Goal: Information Seeking & Learning: Understand process/instructions

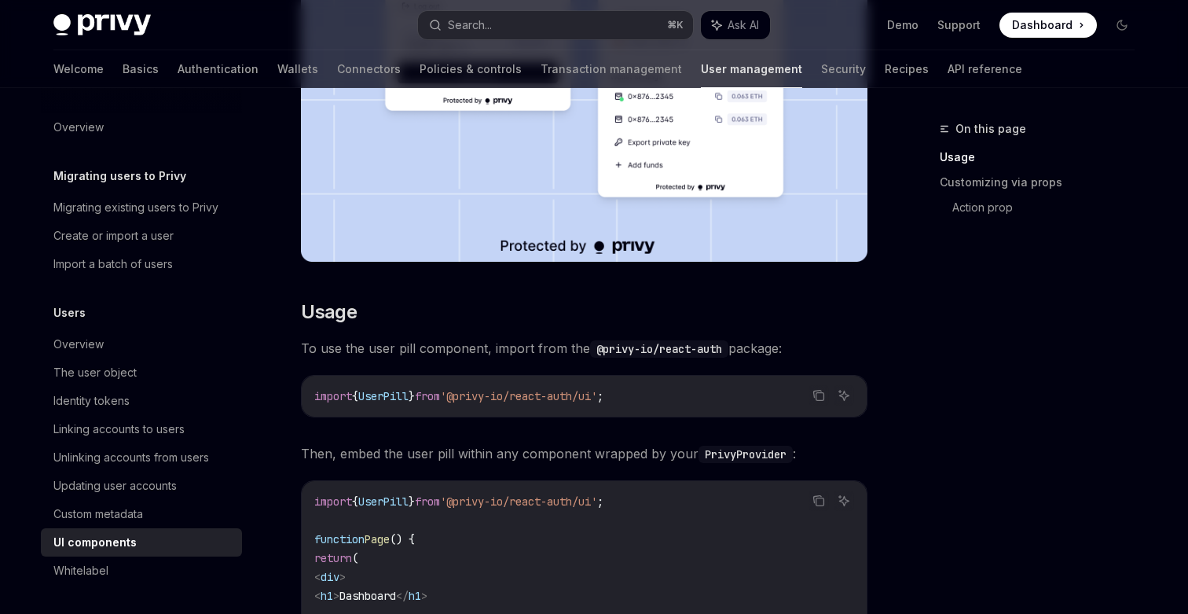
scroll to position [497, 0]
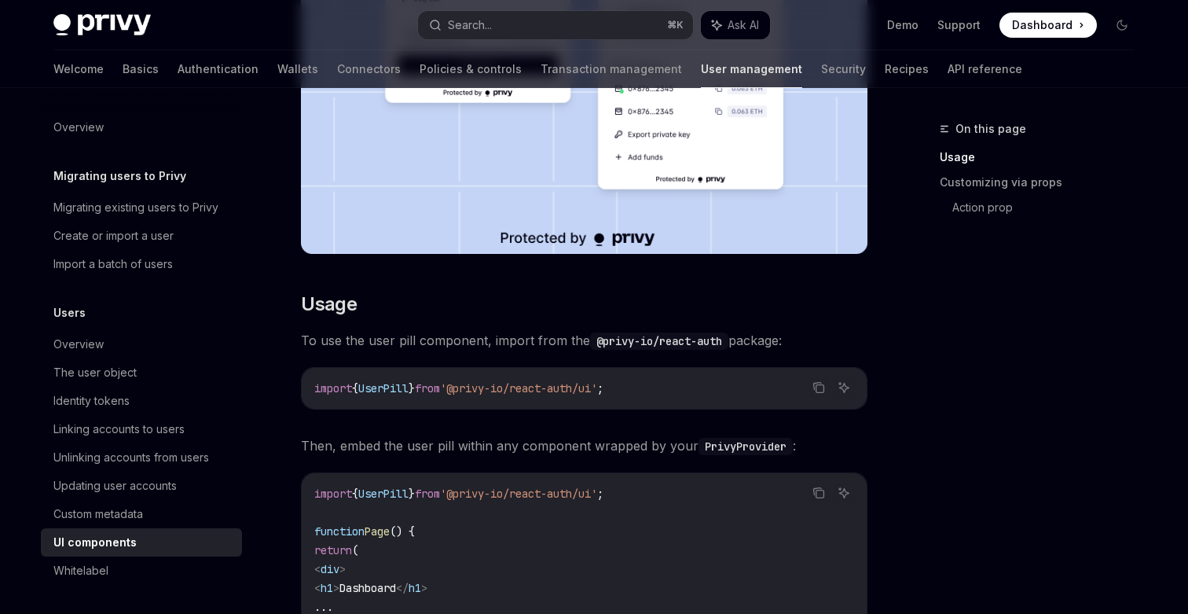
click at [380, 389] on span "UserPill" at bounding box center [383, 388] width 50 height 14
copy span "UserPill"
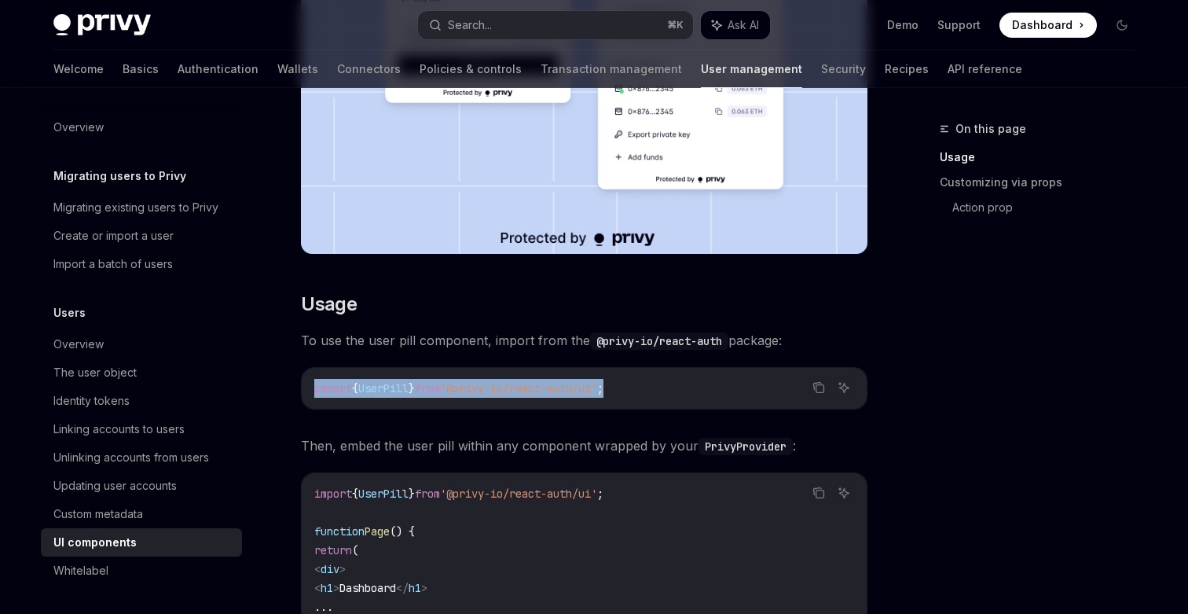
drag, startPoint x: 312, startPoint y: 388, endPoint x: 671, endPoint y: 405, distance: 359.5
click at [671, 405] on div "import { UserPill } from '@privy-io/react-auth/ui' ;" at bounding box center [584, 388] width 565 height 41
copy span "import { UserPill } from '@privy-io/react-auth/ui' ;"
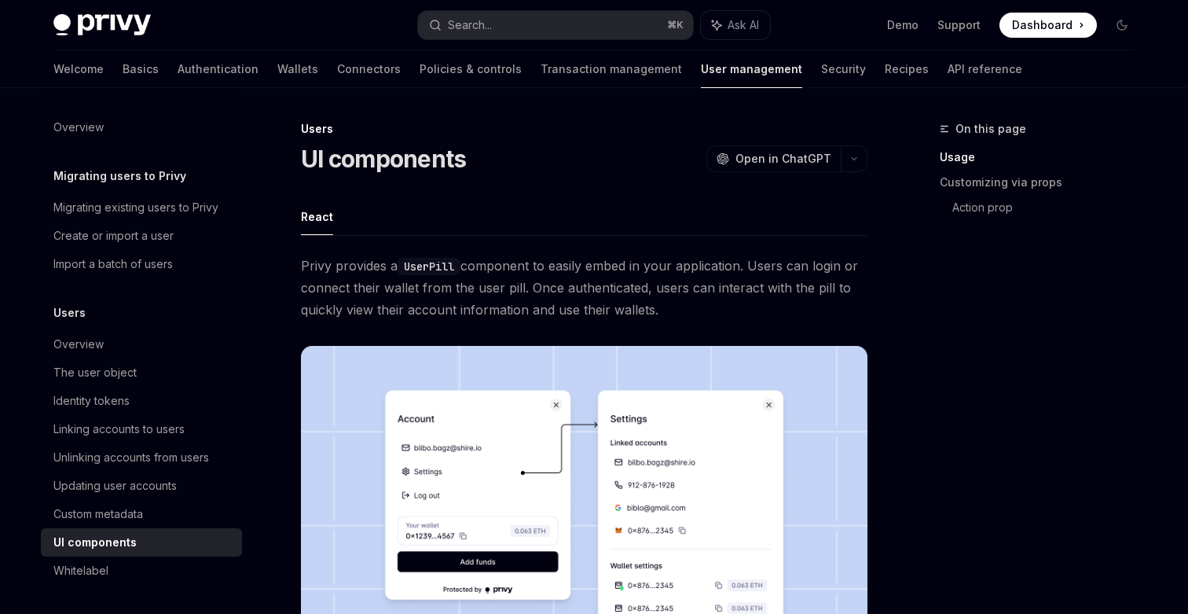
scroll to position [497, 0]
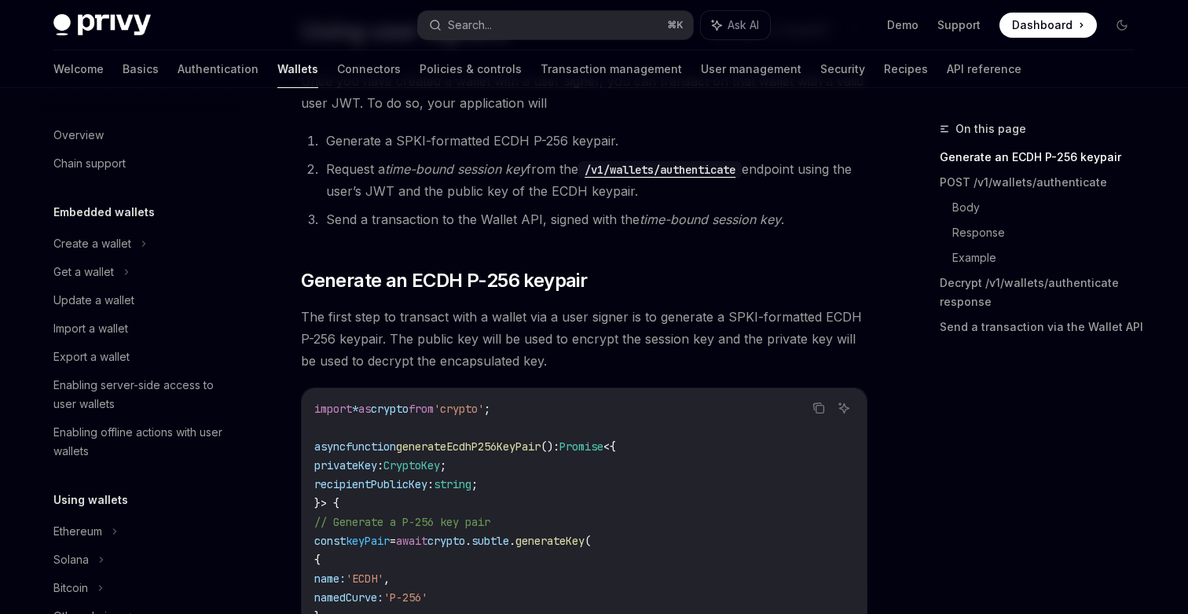
scroll to position [85, 0]
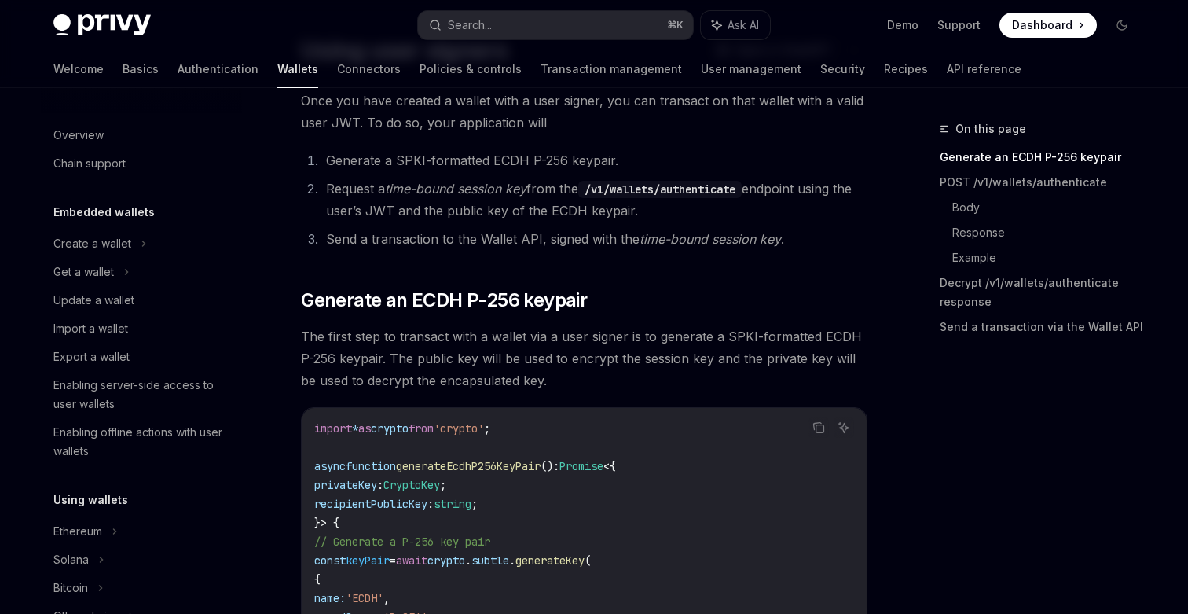
click at [593, 39] on div "Privy Docs home page Search... ⌘ K Ask AI Demo Support Dashboard Dashboard Sear…" at bounding box center [593, 25] width 1081 height 50
click at [571, 31] on button "Search... ⌘ K" at bounding box center [555, 25] width 275 height 28
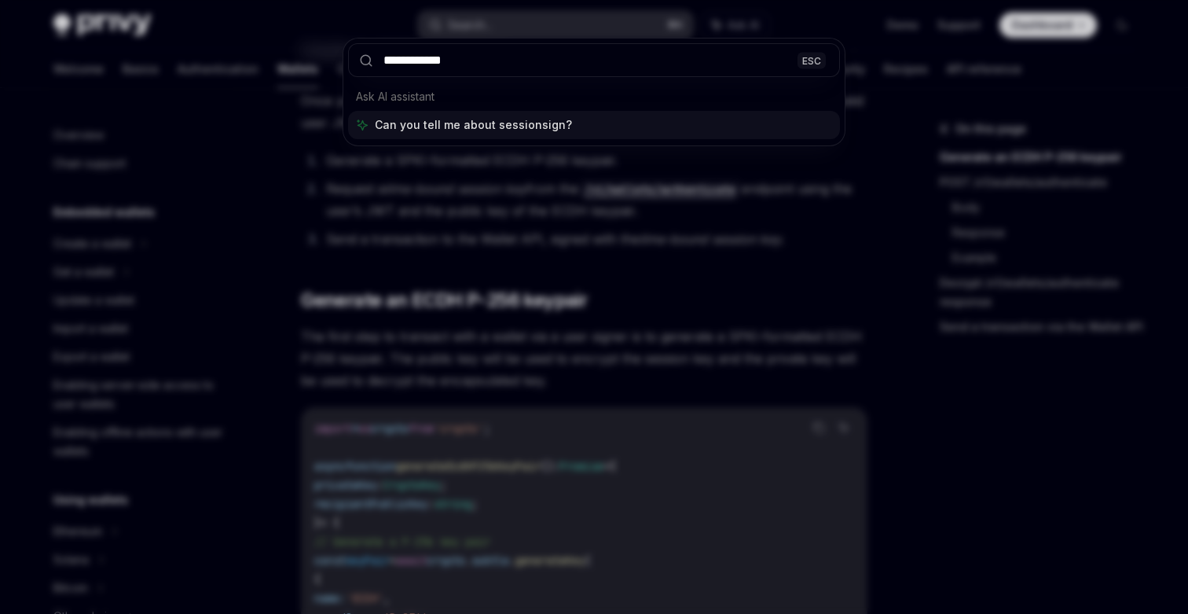
type input "**********"
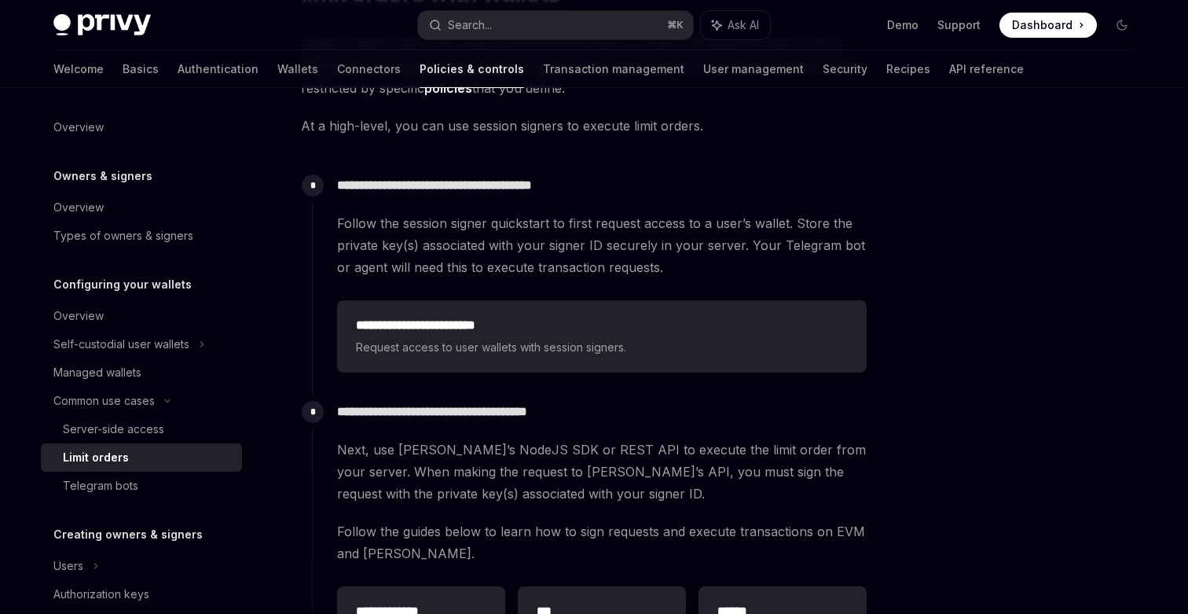
scroll to position [261, 0]
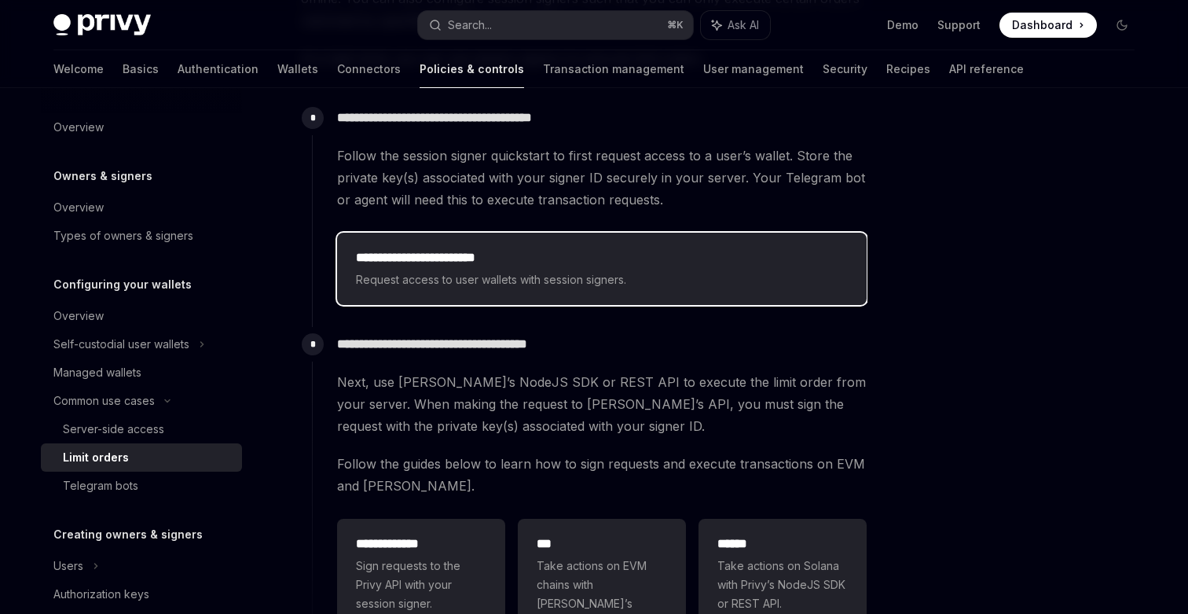
click at [500, 240] on div "**********" at bounding box center [602, 269] width 530 height 72
type textarea "*"
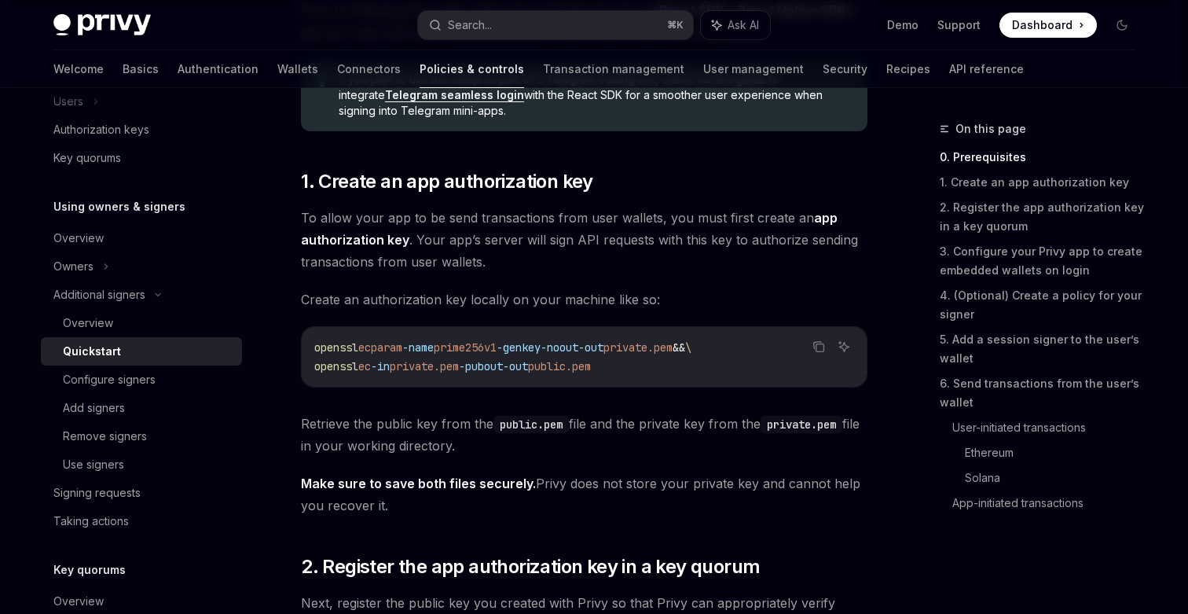
scroll to position [641, 0]
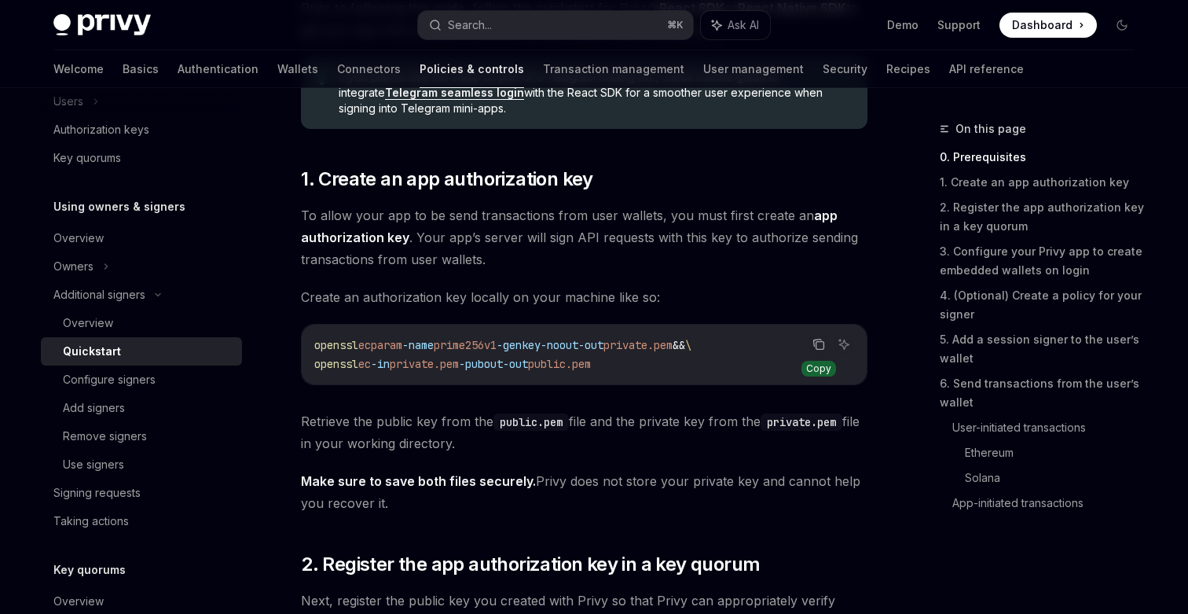
click at [819, 343] on icon "Copy the contents from the code block" at bounding box center [819, 344] width 13 height 13
click at [823, 337] on button "Copy the contents from the code block" at bounding box center [819, 344] width 20 height 20
